Goal: Go to known website: Access a specific website the user already knows

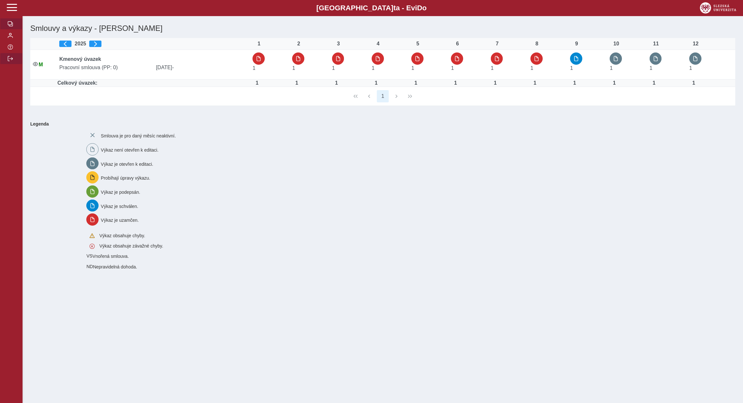
click at [7, 64] on button "button" at bounding box center [11, 59] width 23 height 12
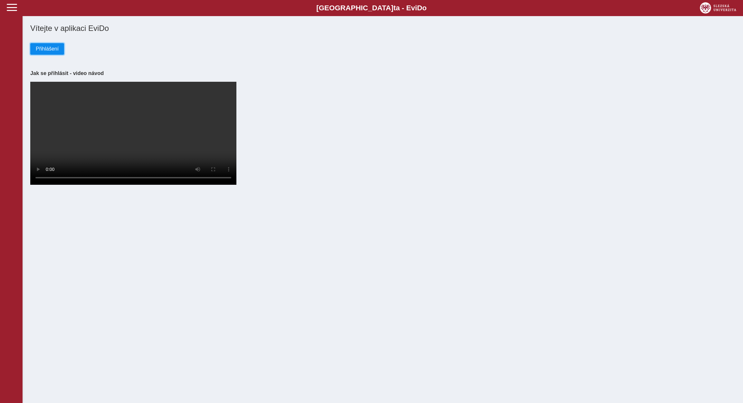
click at [51, 52] on span "Přihlášení" at bounding box center [47, 49] width 23 height 6
